Goal: Information Seeking & Learning: Learn about a topic

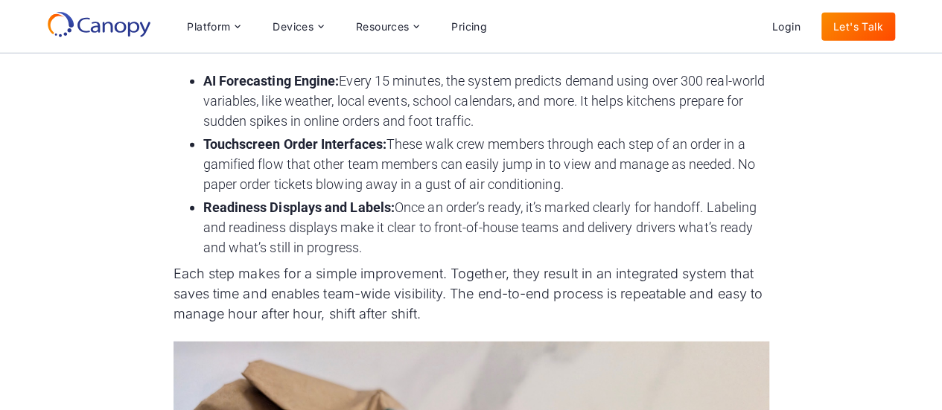
scroll to position [1590, 0]
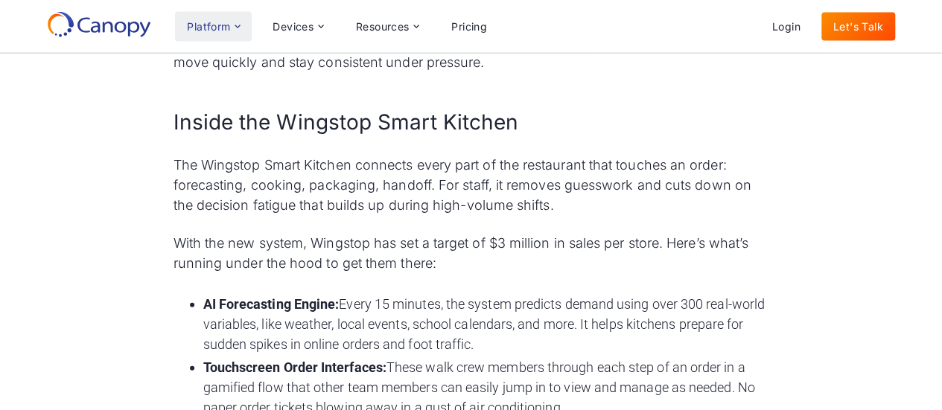
click at [240, 26] on icon at bounding box center [238, 27] width 12 height 12
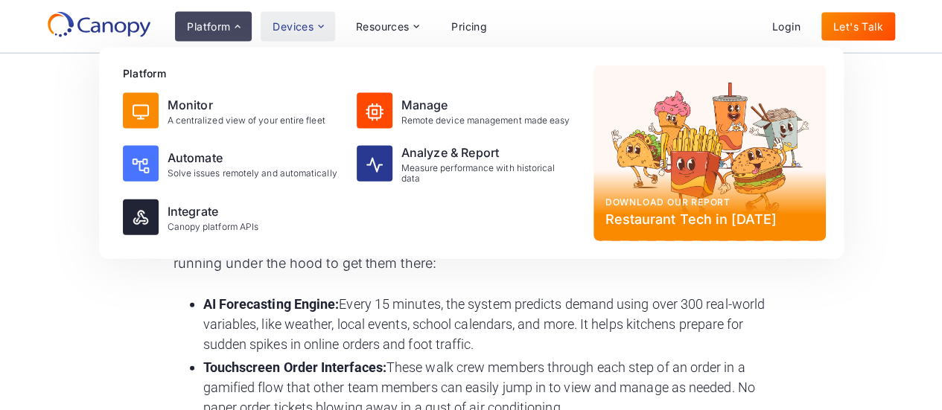
click at [319, 24] on icon at bounding box center [321, 27] width 12 height 12
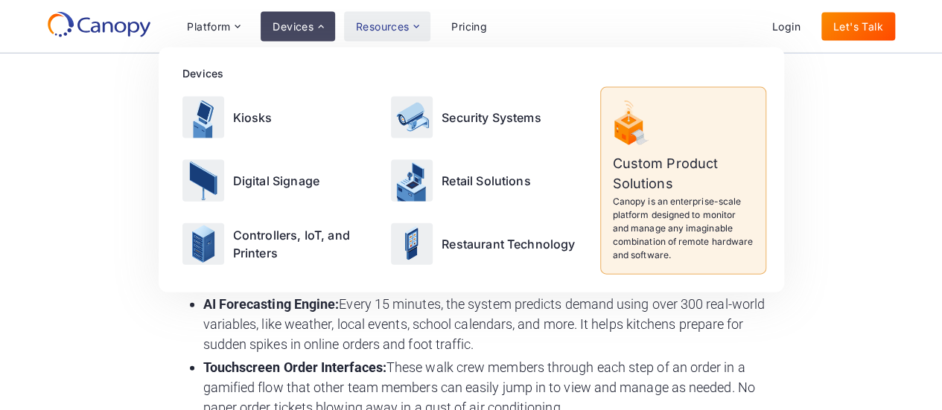
click at [415, 22] on icon at bounding box center [416, 27] width 12 height 12
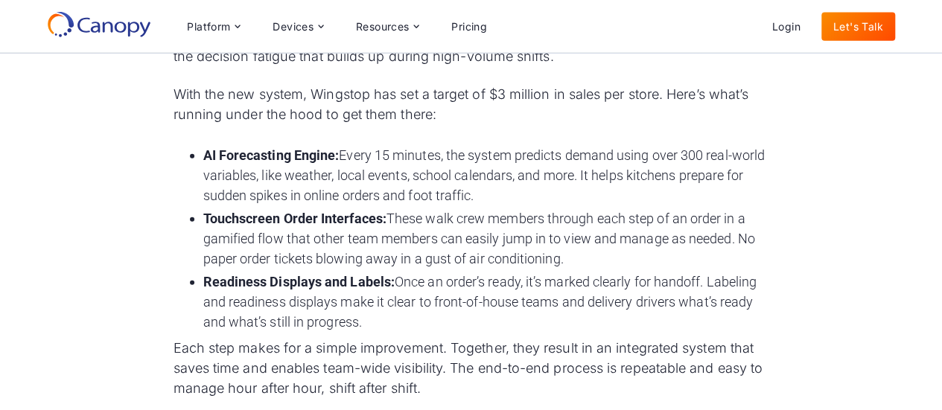
scroll to position [1441, 0]
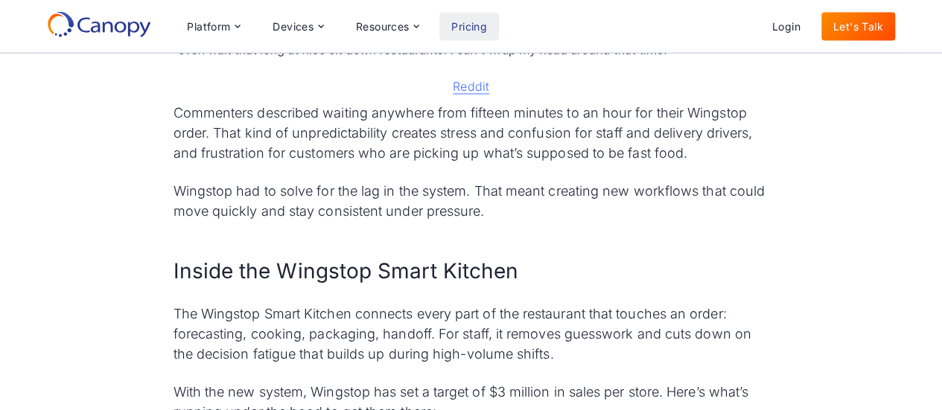
click at [481, 30] on link "Pricing" at bounding box center [469, 27] width 60 height 28
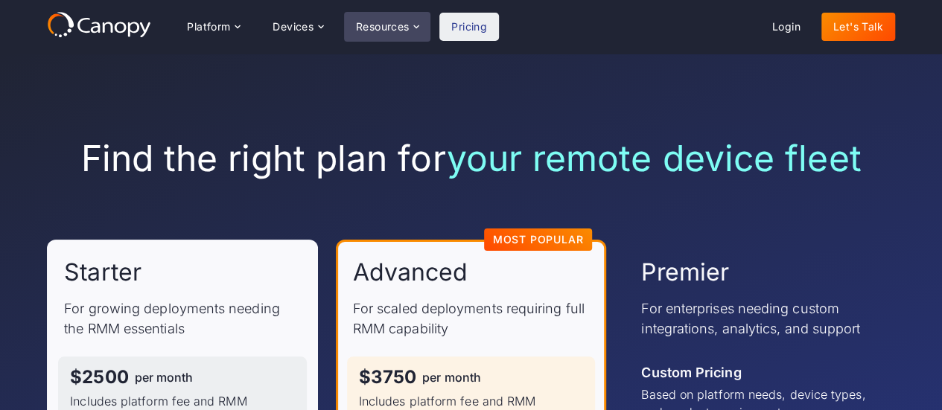
click at [390, 30] on div "Resources" at bounding box center [383, 27] width 54 height 10
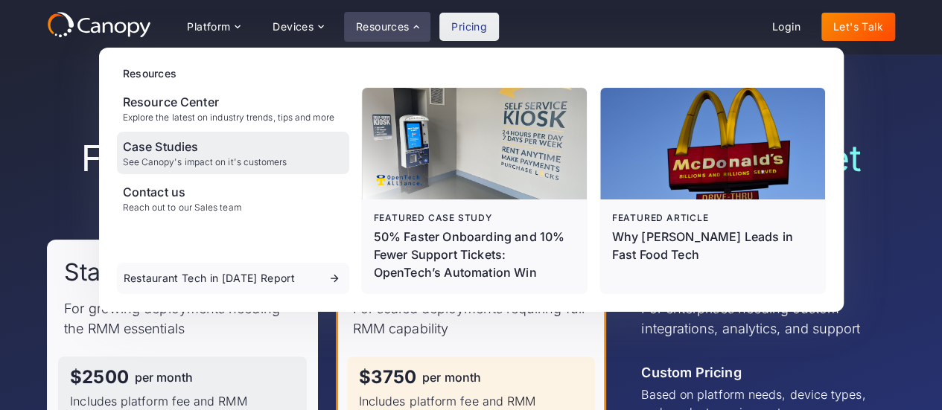
click at [160, 149] on div "Case Studies" at bounding box center [205, 147] width 165 height 18
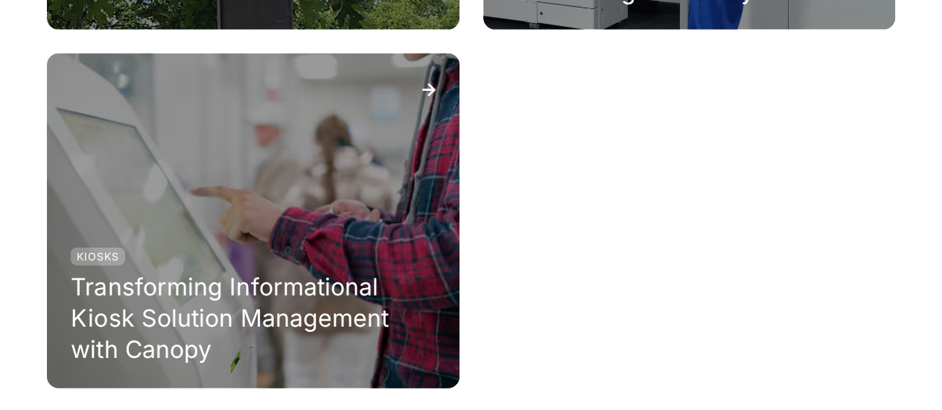
scroll to position [1787, 0]
